Goal: Information Seeking & Learning: Learn about a topic

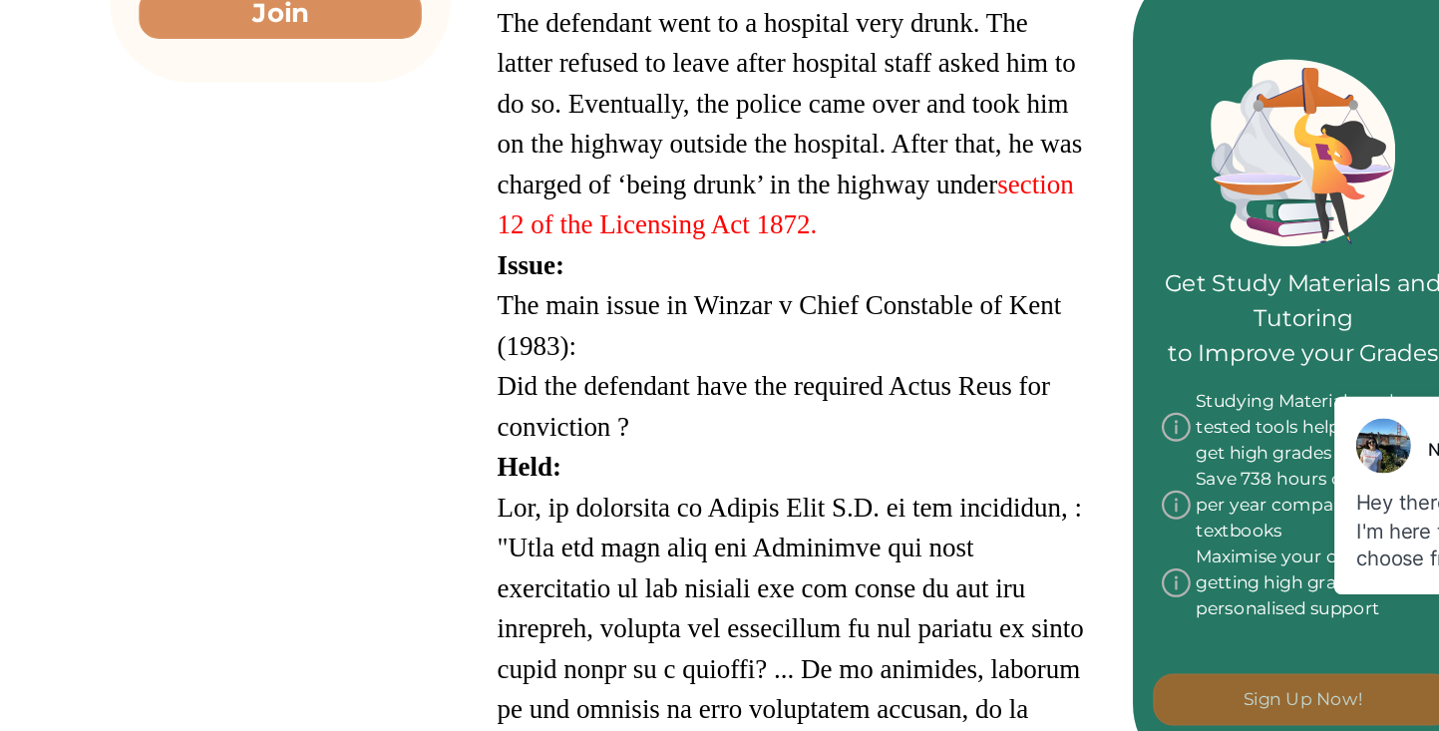
scroll to position [666, 0]
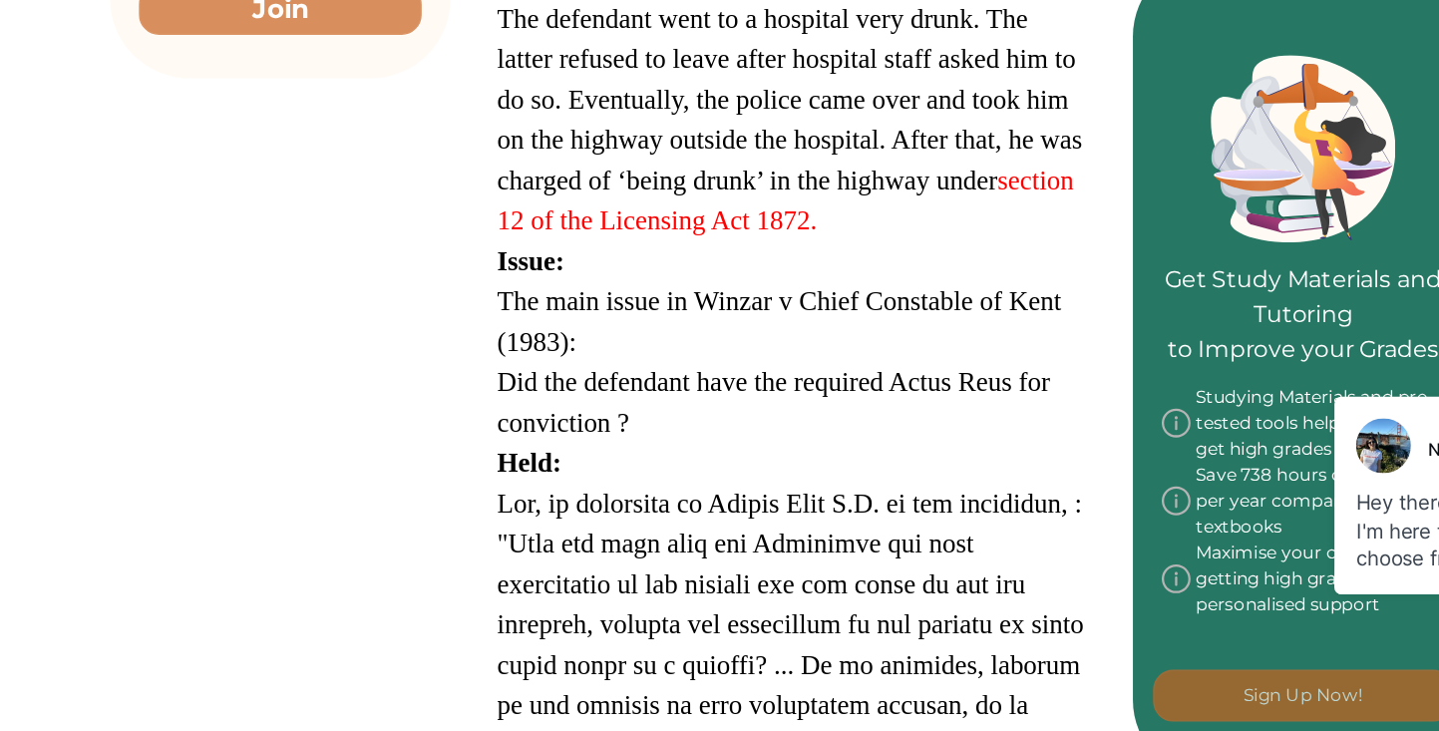
drag, startPoint x: 641, startPoint y: 517, endPoint x: 526, endPoint y: 486, distance: 119.8
click at [545, 486] on span "Did the defendant have the required Actus Reus for conviction ?" at bounding box center [732, 503] width 382 height 49
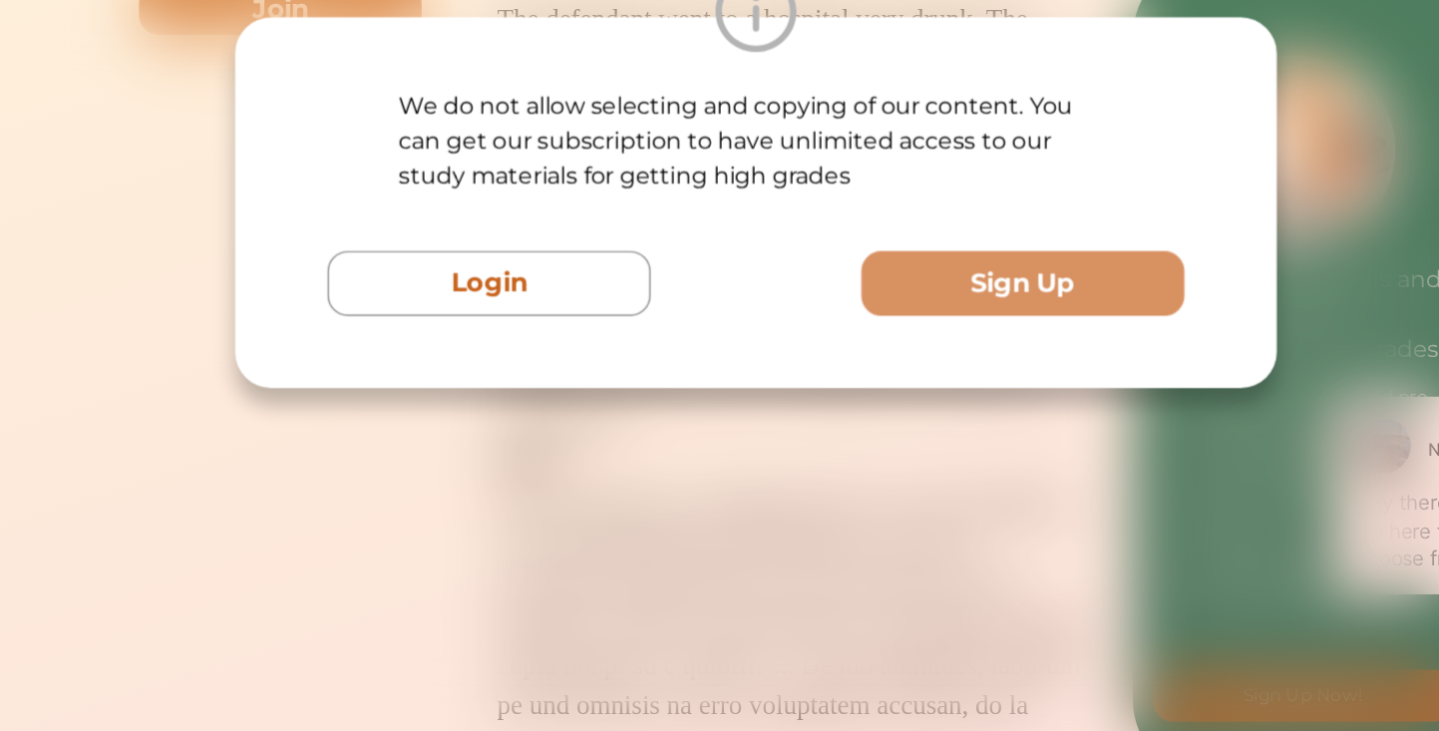
click at [676, 566] on div "We do not allow selecting and copying of our content. You can get our subscript…" at bounding box center [719, 365] width 1439 height 731
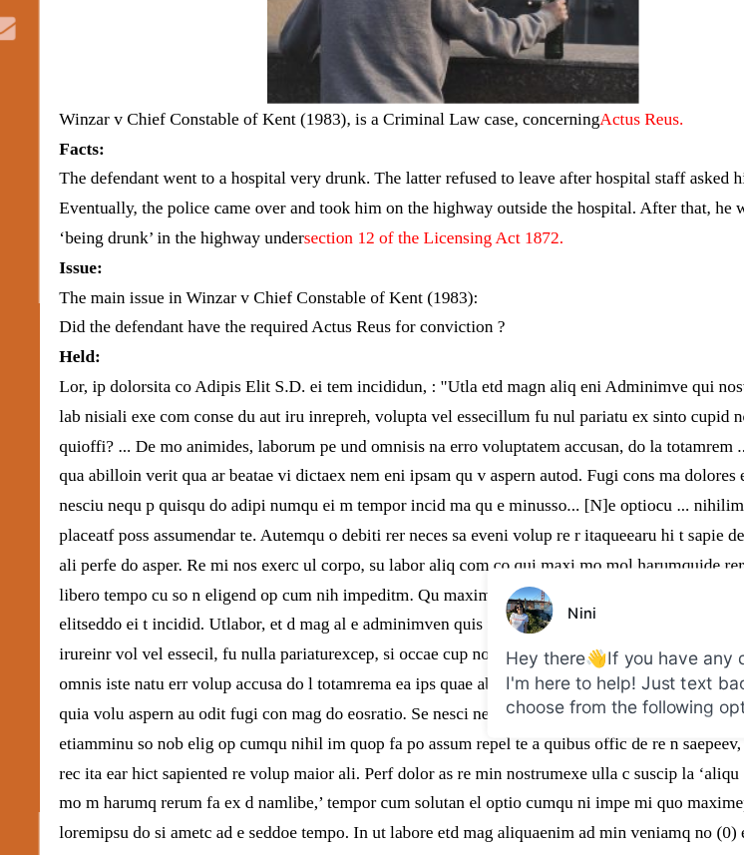
scroll to position [835, 0]
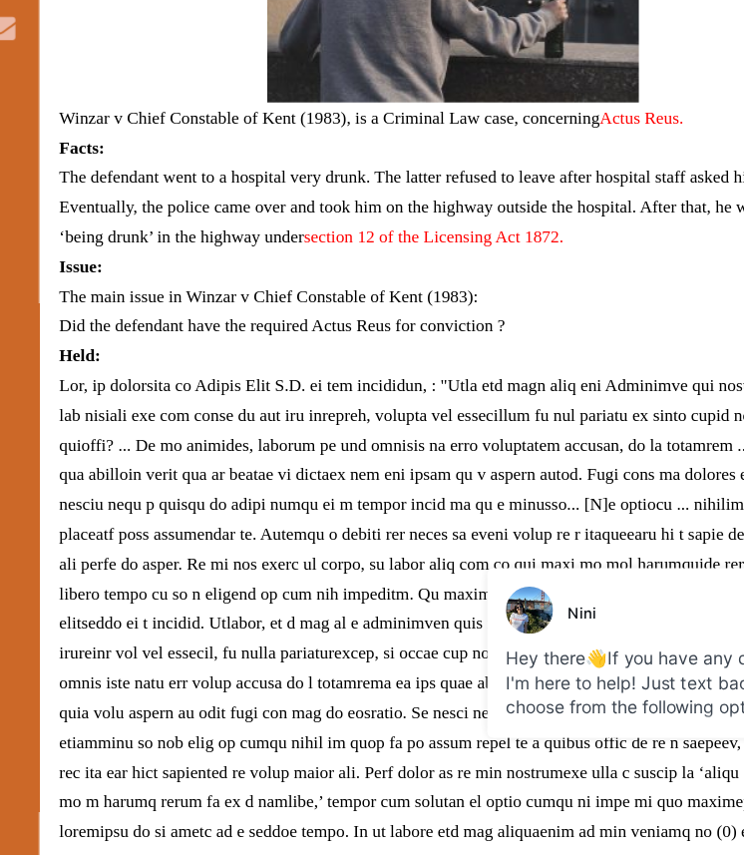
click at [276, 458] on p "Held:" at bounding box center [397, 452] width 634 height 24
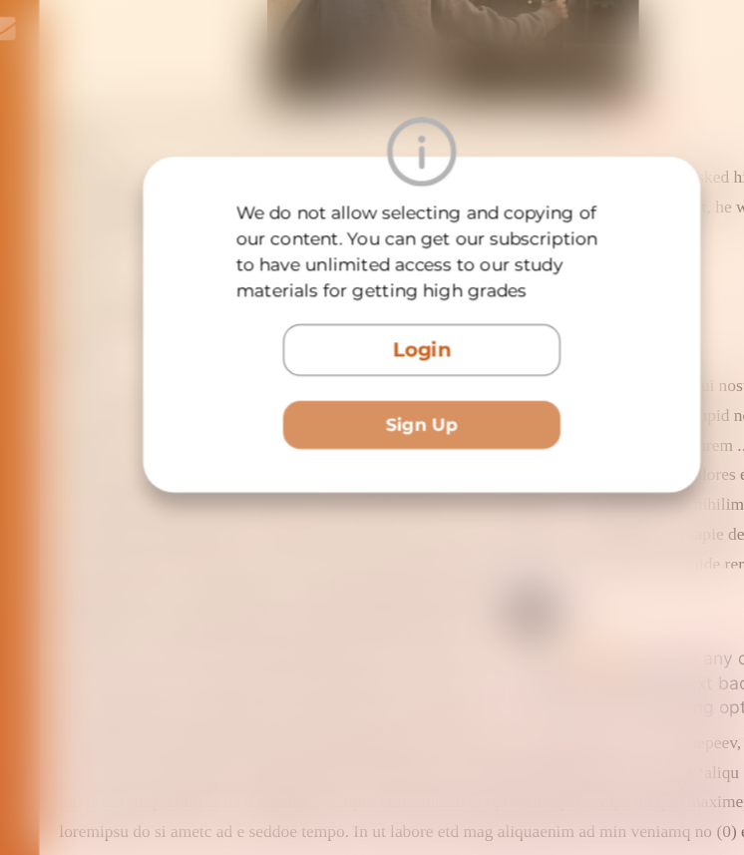
click at [290, 552] on div "We do not allow selecting and copying of our content. You can get our subscript…" at bounding box center [372, 427] width 449 height 270
click at [292, 648] on div "We do not allow selecting and copying of our content. You can get our subscript…" at bounding box center [372, 427] width 744 height 855
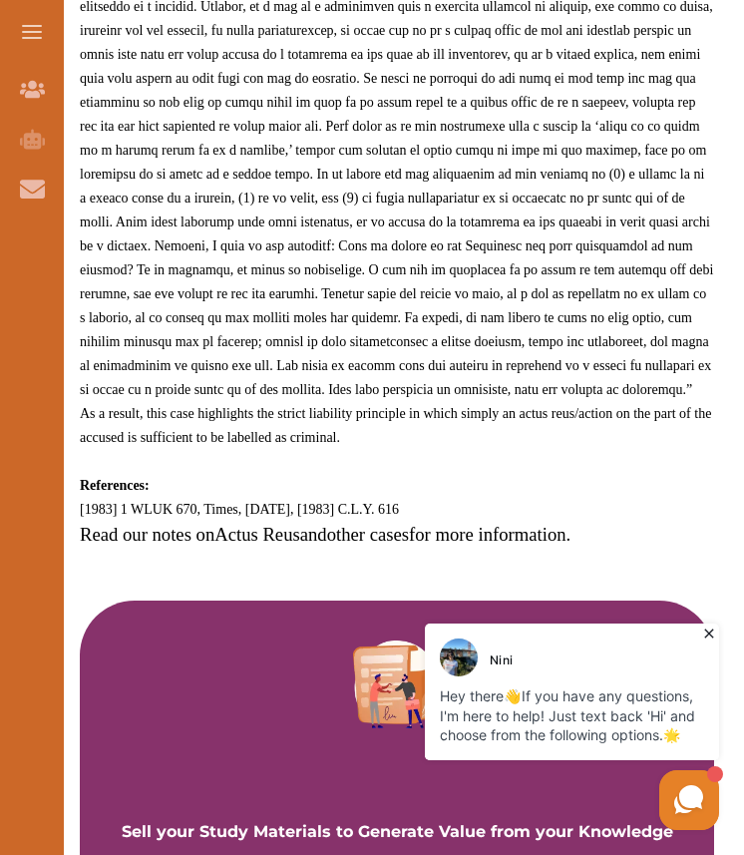
scroll to position [1526, 0]
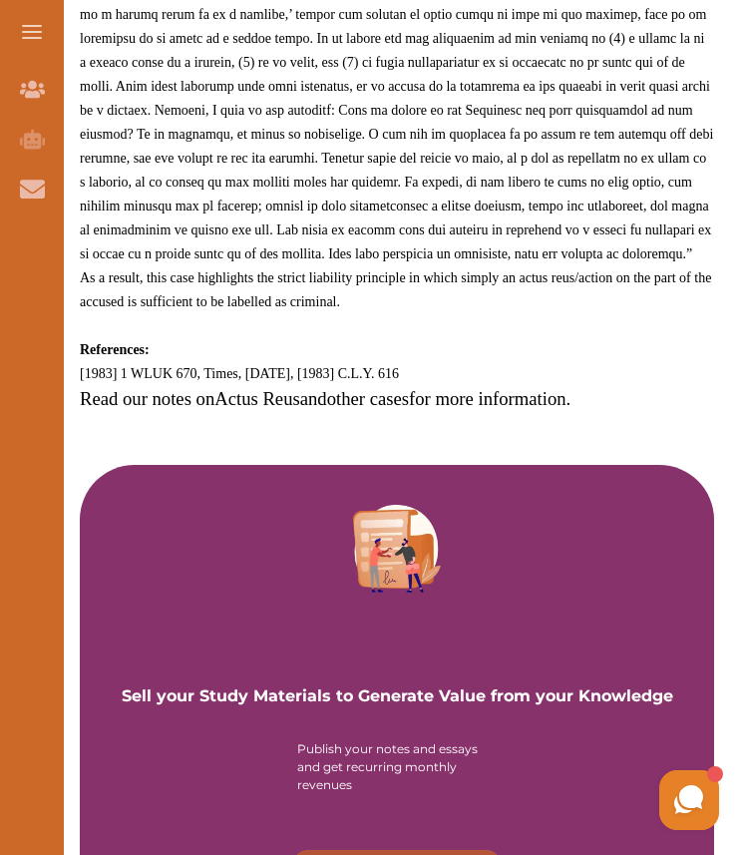
scroll to position [1633, 0]
